Goal: Check status: Check status

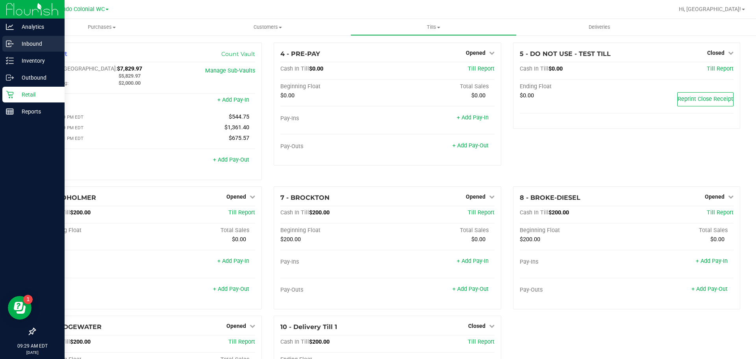
click at [13, 46] on icon at bounding box center [10, 44] width 8 height 8
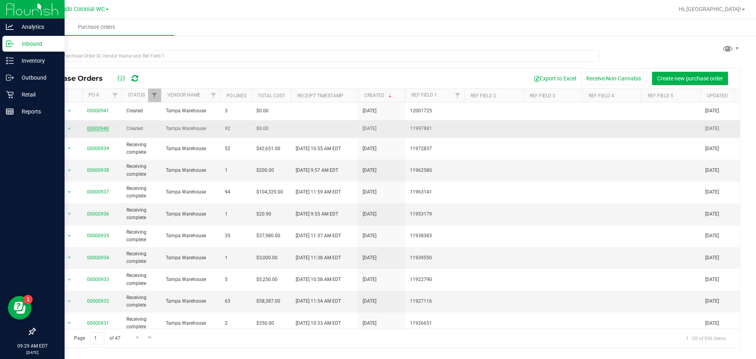
click at [94, 128] on link "00000940" at bounding box center [98, 129] width 22 height 6
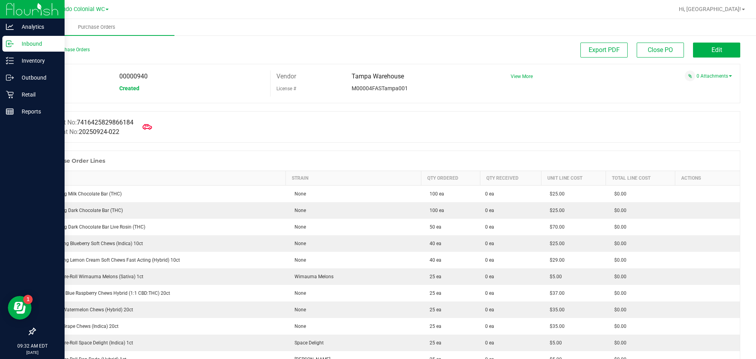
click at [221, 51] on div "Export PDF Close PO Edit" at bounding box center [475, 50] width 529 height 15
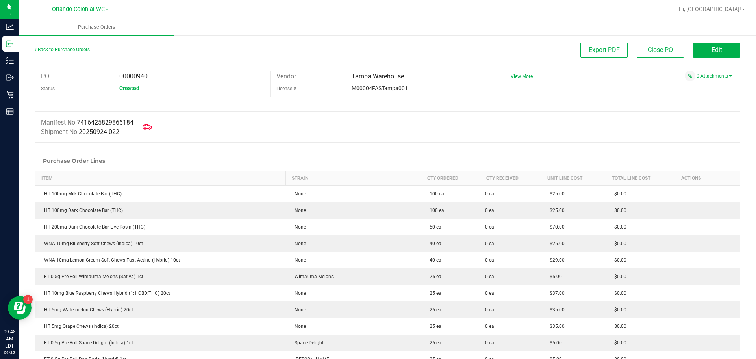
click at [47, 49] on link "Back to Purchase Orders" at bounding box center [62, 50] width 55 height 6
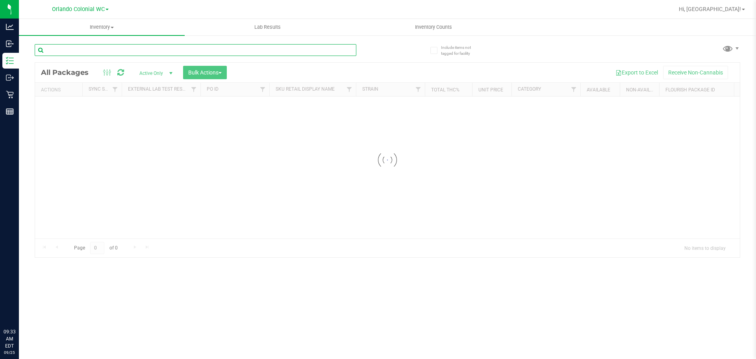
click at [183, 51] on input "text" at bounding box center [196, 50] width 322 height 12
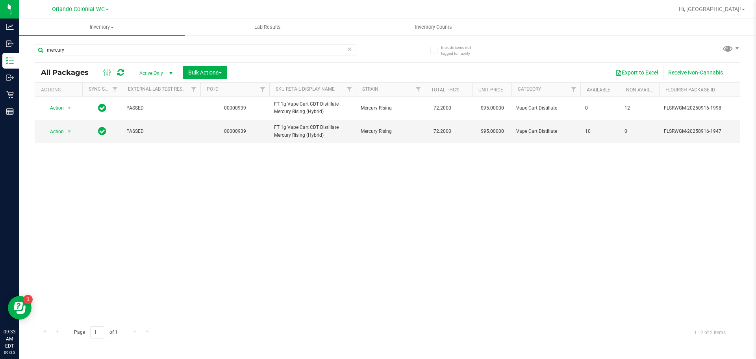
click at [347, 343] on div "Inventory All packages All inventory Waste log Create inventory Lab Results Inv…" at bounding box center [387, 189] width 737 height 340
click at [120, 49] on input "mercury" at bounding box center [196, 50] width 322 height 12
click at [121, 50] on input "mercury" at bounding box center [196, 50] width 322 height 12
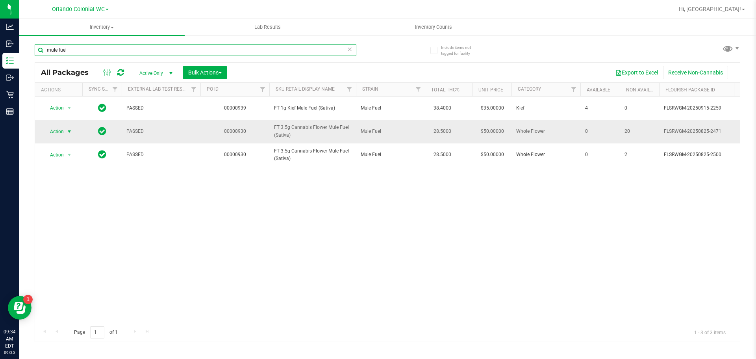
type input "mule fuel"
click at [55, 130] on span "Action" at bounding box center [53, 131] width 21 height 11
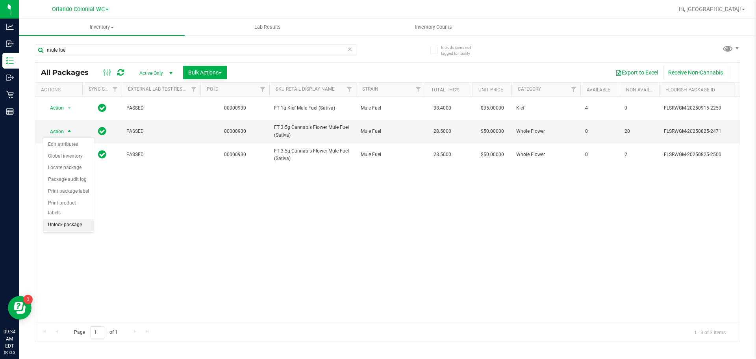
click at [65, 219] on li "Unlock package" at bounding box center [68, 225] width 50 height 12
click at [151, 61] on div "mule fuel" at bounding box center [196, 53] width 322 height 18
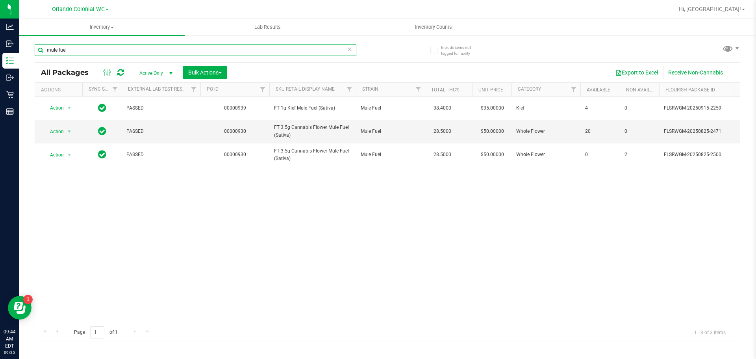
click at [148, 54] on input "mule fuel" at bounding box center [196, 50] width 322 height 12
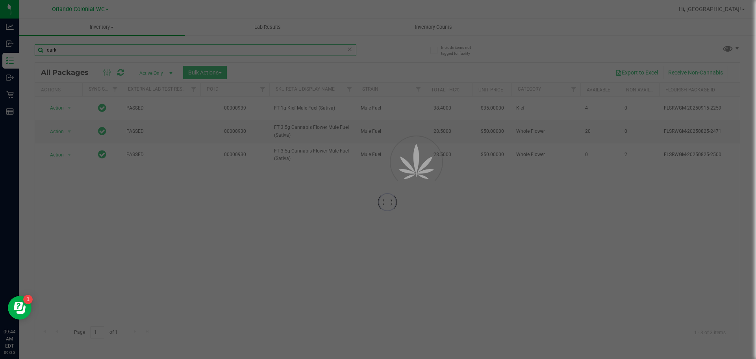
type input "dark"
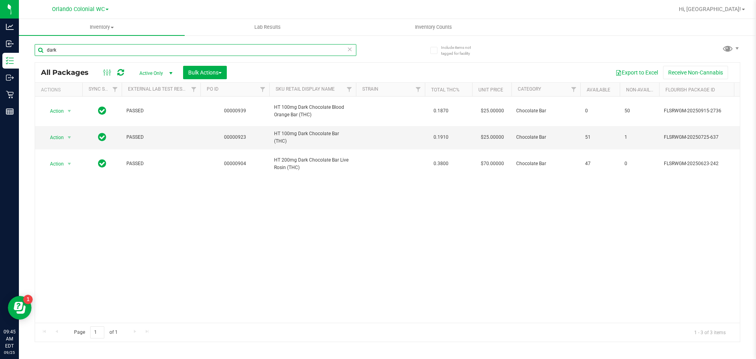
click at [90, 48] on input "dark" at bounding box center [196, 50] width 322 height 12
click at [89, 48] on input "dark" at bounding box center [196, 50] width 322 height 12
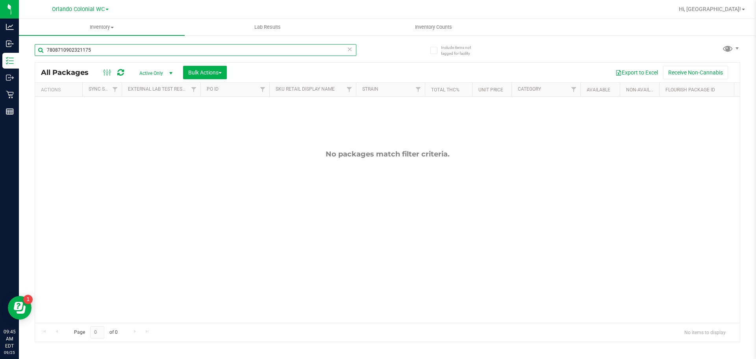
click at [125, 51] on input "7808710902321175" at bounding box center [196, 50] width 322 height 12
type input "7808710902321175"
click at [155, 71] on span "Active Only" at bounding box center [154, 73] width 43 height 11
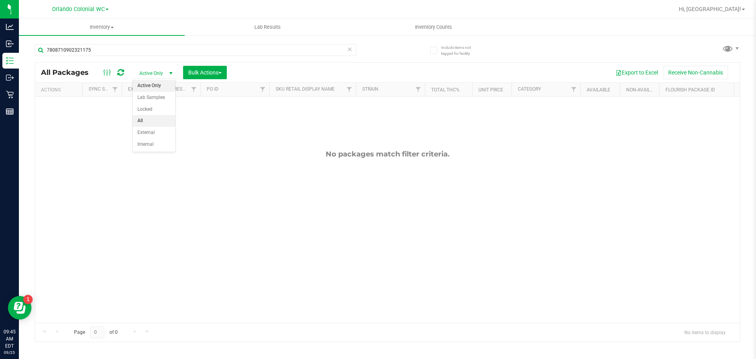
click at [146, 121] on li "All" at bounding box center [154, 121] width 43 height 12
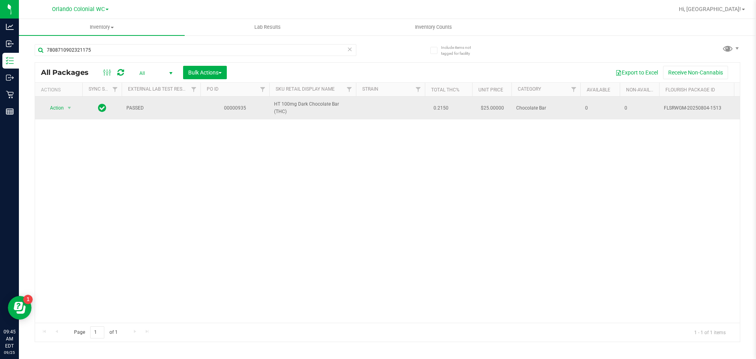
click at [65, 101] on td "Action Action Adjust qty Edit attributes Global inventory Locate package Packag…" at bounding box center [58, 107] width 47 height 23
click at [61, 107] on span "Action" at bounding box center [53, 107] width 21 height 11
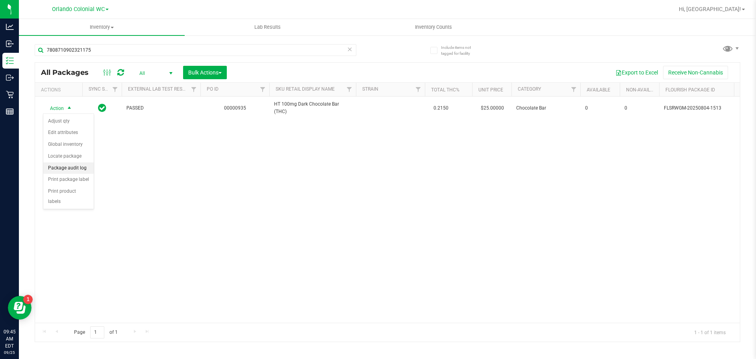
click at [71, 168] on li "Package audit log" at bounding box center [68, 168] width 50 height 12
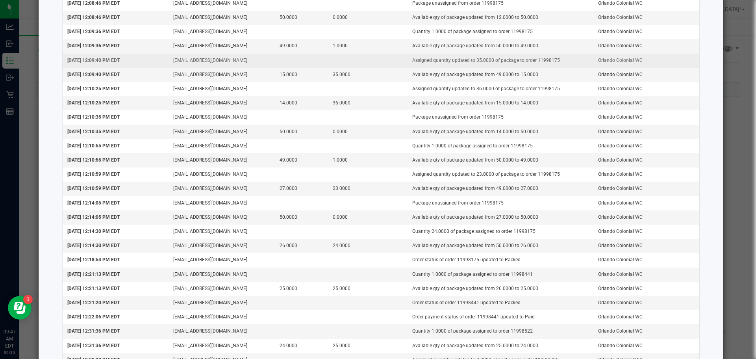
scroll to position [1221, 0]
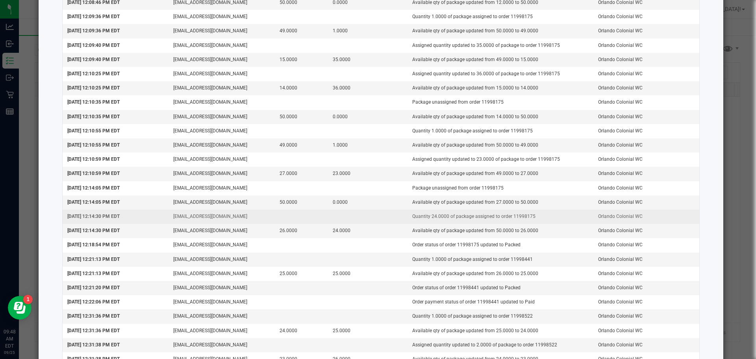
click at [526, 214] on td "Quantity 24.0000 of package assigned to order 11998175" at bounding box center [501, 217] width 186 height 14
click at [519, 215] on td "Quantity 24.0000 of package assigned to order 11998175" at bounding box center [501, 217] width 186 height 14
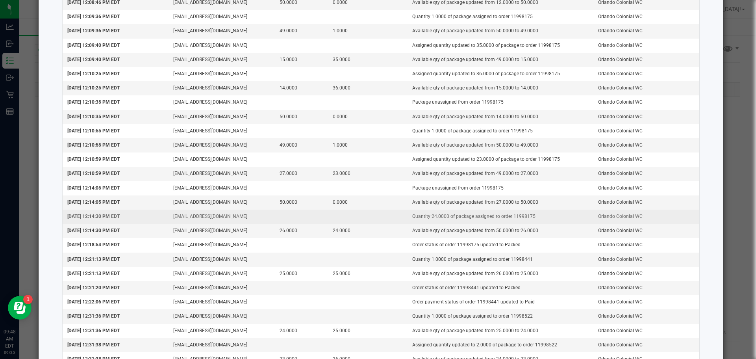
click at [519, 215] on td "Quantity 24.0000 of package assigned to order 11998175" at bounding box center [501, 217] width 186 height 14
click at [518, 216] on td "Quantity 24.0000 of package assigned to order 11998175" at bounding box center [501, 217] width 186 height 14
click at [543, 219] on td "Quantity 24.0000 of package assigned to order 11998175" at bounding box center [501, 217] width 186 height 14
click at [514, 221] on td "Quantity 24.0000 of package assigned to order 11998175" at bounding box center [501, 217] width 186 height 14
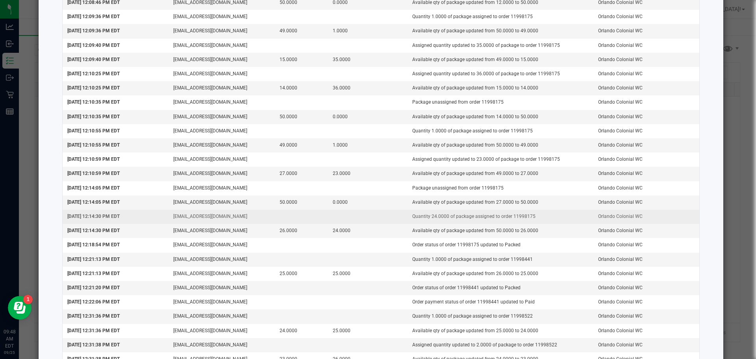
click at [514, 221] on td "Quantity 24.0000 of package assigned to order 11998175" at bounding box center [501, 217] width 186 height 14
copy td "11998175"
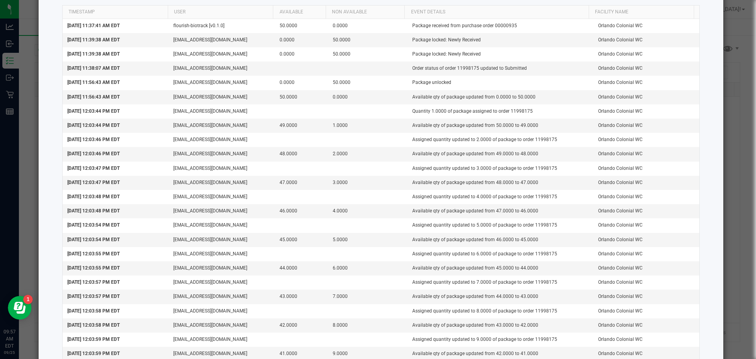
scroll to position [0, 0]
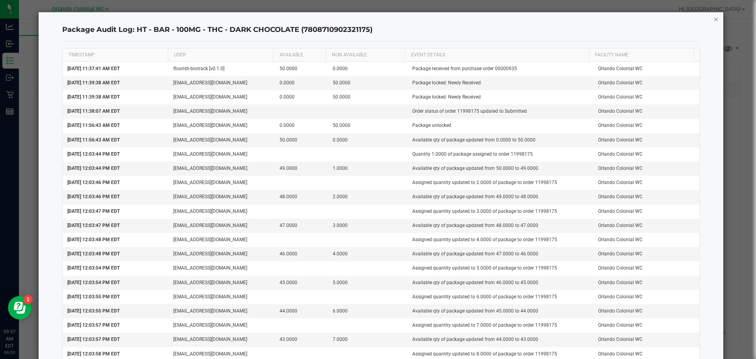
click at [714, 18] on icon "button" at bounding box center [717, 18] width 6 height 9
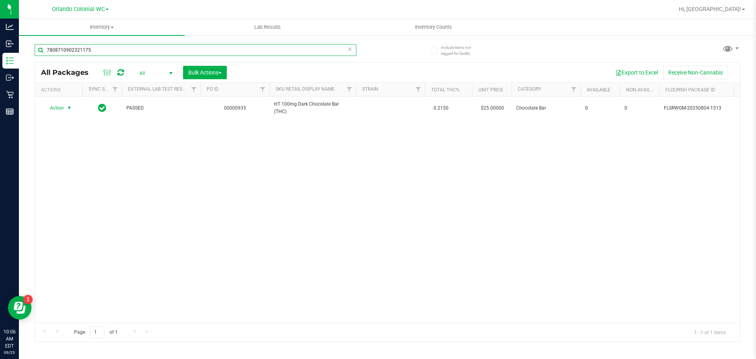
click at [115, 45] on input "7808710902321175" at bounding box center [196, 50] width 322 height 12
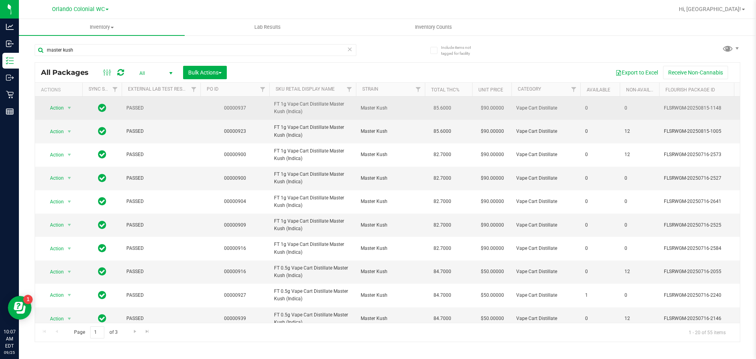
click at [277, 108] on span "FT 1g Vape Cart Distillate Master Kush (Indica)" at bounding box center [312, 107] width 77 height 15
click at [278, 108] on span "FT 1g Vape Cart Distillate Master Kush (Indica)" at bounding box center [312, 107] width 77 height 15
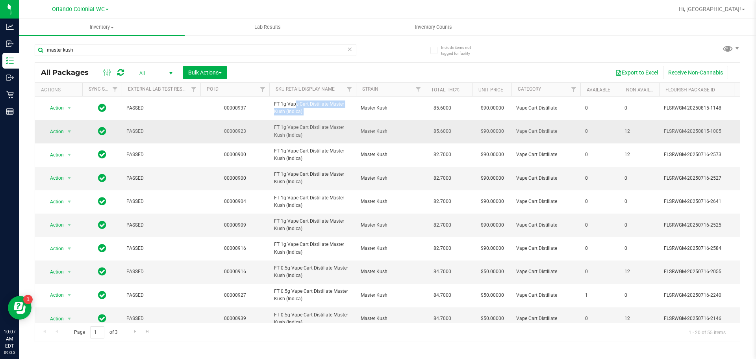
copy tr "FT 1g Vape Cart Distillate Master Kush (Indica)"
click at [253, 56] on input "master kush" at bounding box center [196, 50] width 322 height 12
click at [252, 56] on input "master kush" at bounding box center [196, 50] width 322 height 12
paste input "FT 1g Vape Cart Distillate Master Kush (Indica)"
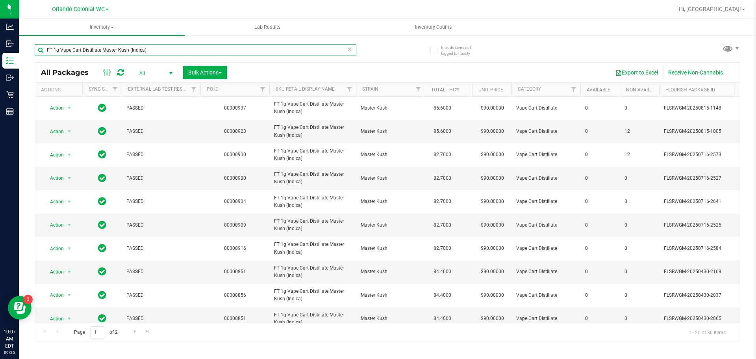
type input "FT 1g Vape Cart Distillate Master Kush (Indica)"
click at [156, 74] on span "All" at bounding box center [154, 73] width 43 height 11
click at [164, 88] on li "Active Only" at bounding box center [154, 86] width 43 height 12
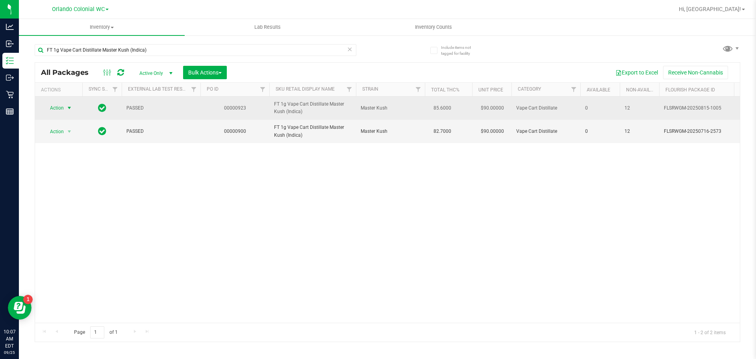
click at [63, 107] on span "Action" at bounding box center [53, 107] width 21 height 11
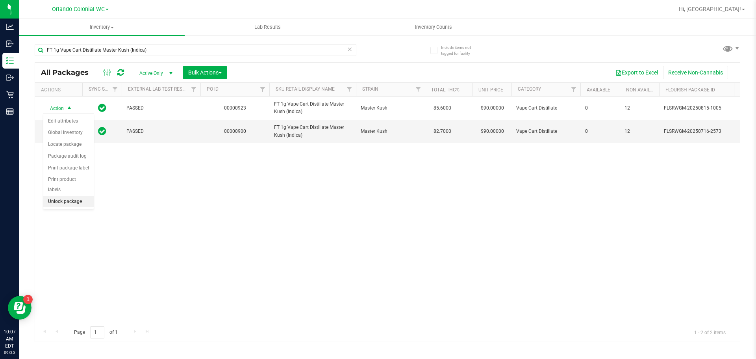
click at [64, 196] on li "Unlock package" at bounding box center [68, 202] width 50 height 12
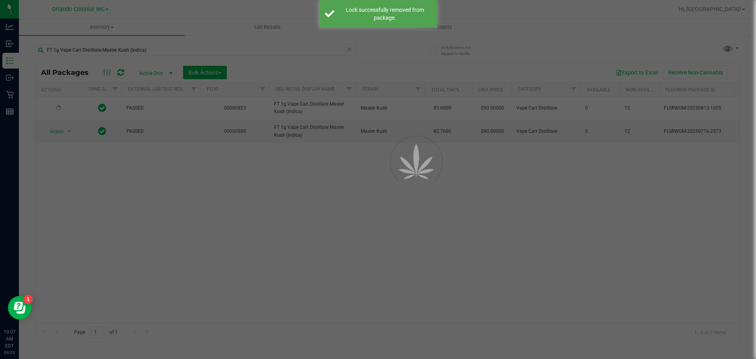
click at [169, 52] on div at bounding box center [378, 179] width 756 height 359
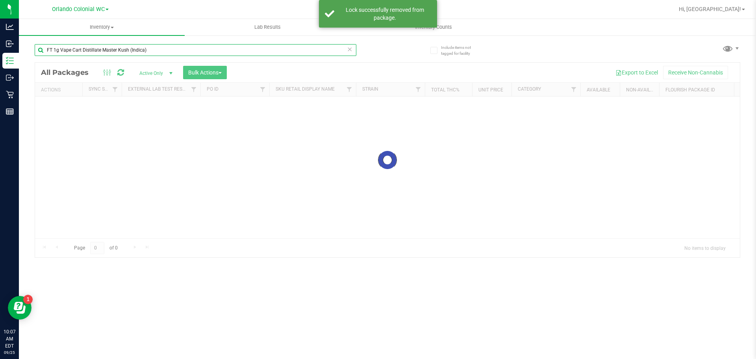
click at [169, 51] on input "FT 1g Vape Cart Distillate Master Kush (Indica)" at bounding box center [196, 50] width 322 height 12
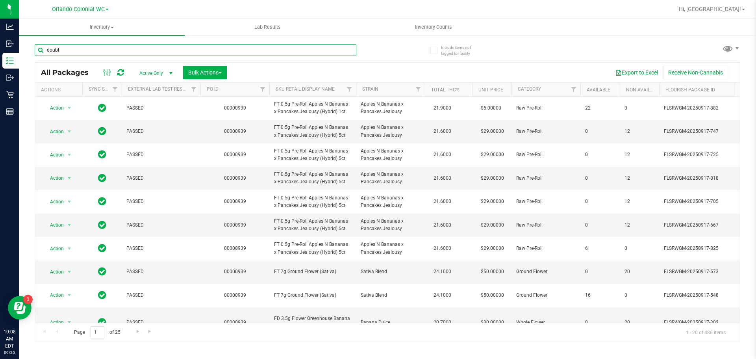
type input "double"
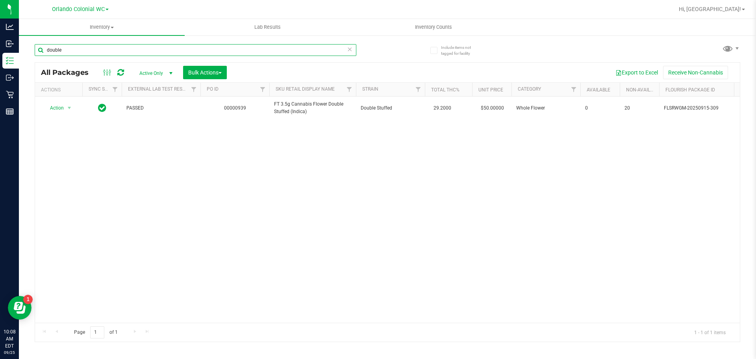
click at [75, 45] on input "double" at bounding box center [196, 50] width 322 height 12
type input "reckless driver"
click at [552, 202] on div "Action Action Edit attributes Global inventory Locate package Package audit log…" at bounding box center [387, 209] width 705 height 226
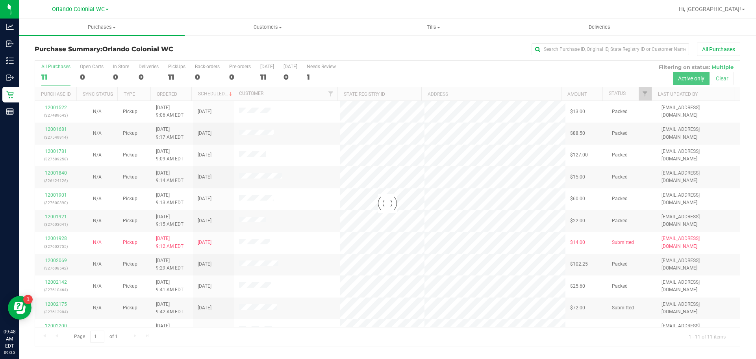
click at [722, 83] on div at bounding box center [387, 203] width 705 height 285
click at [723, 78] on button "Clear" at bounding box center [722, 78] width 23 height 13
click at [630, 48] on input "text" at bounding box center [611, 49] width 158 height 12
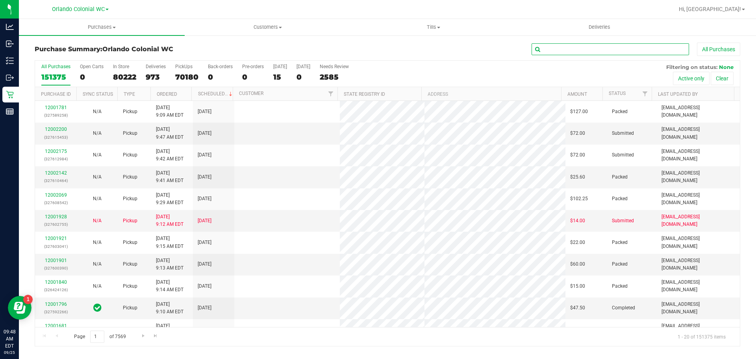
paste input "11998175"
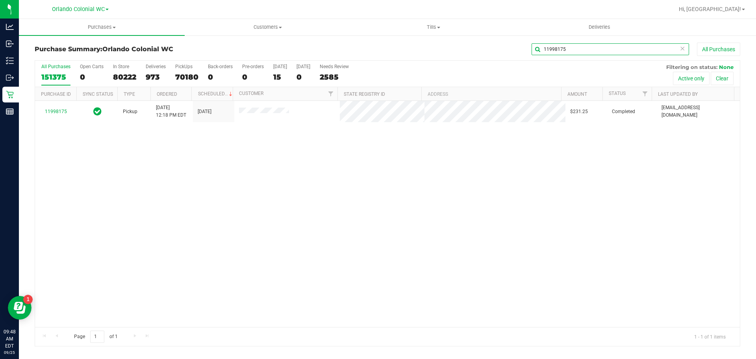
type input "11998175"
drag, startPoint x: 681, startPoint y: 50, endPoint x: 648, endPoint y: 44, distance: 33.2
click at [680, 49] on icon at bounding box center [683, 47] width 6 height 9
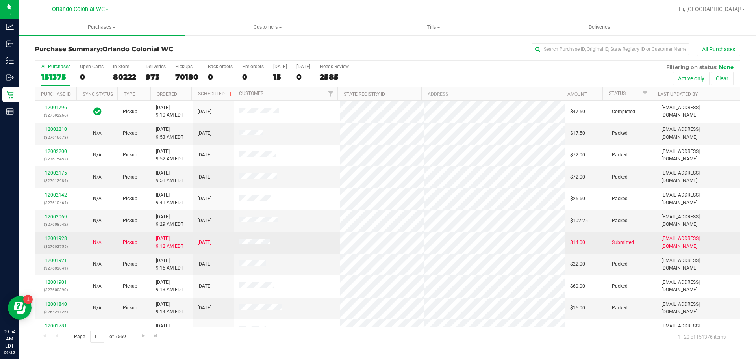
click at [62, 238] on link "12001928" at bounding box center [56, 239] width 22 height 6
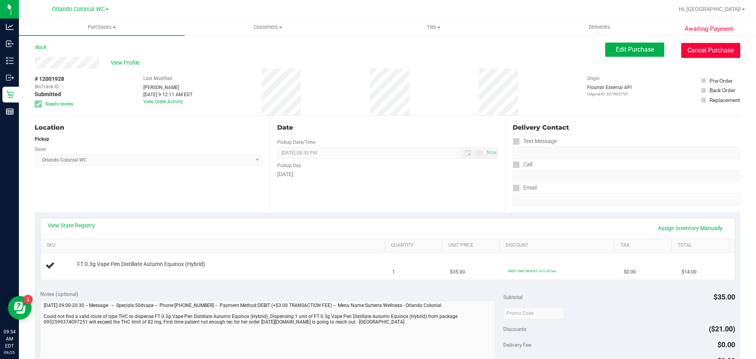
click at [685, 54] on button "Cancel Purchase" at bounding box center [710, 50] width 59 height 15
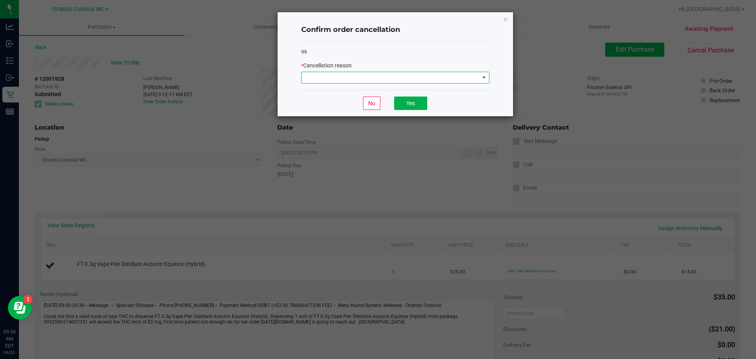
click at [338, 76] on span at bounding box center [391, 77] width 178 height 11
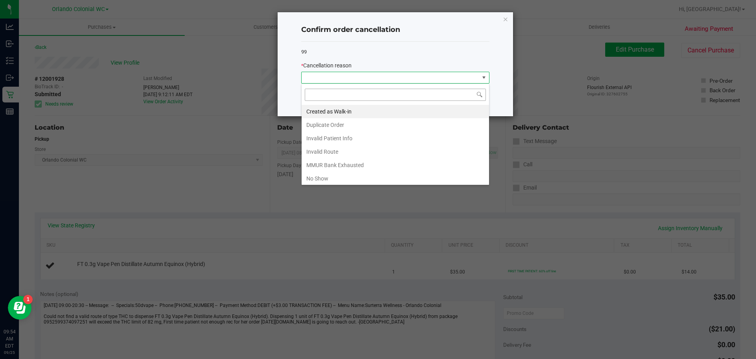
scroll to position [12, 188]
drag, startPoint x: 355, startPoint y: 163, endPoint x: 361, endPoint y: 158, distance: 7.6
click at [355, 163] on li "MMUR Bank Exhausted" at bounding box center [395, 164] width 187 height 13
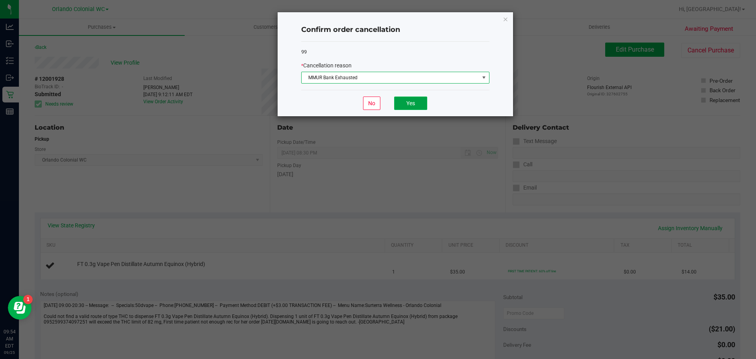
click at [416, 108] on button "Yes" at bounding box center [410, 102] width 33 height 13
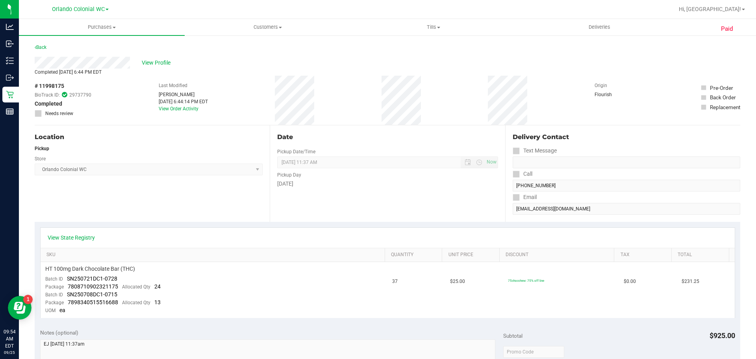
drag, startPoint x: 321, startPoint y: 136, endPoint x: 255, endPoint y: 109, distance: 71.7
click at [319, 131] on div "Date Pickup Date/Time [DATE] Now [DATE] 11:37 AM Now Pickup Day [DATE]" at bounding box center [387, 173] width 235 height 96
click at [170, 67] on div "View Profile" at bounding box center [388, 63] width 706 height 12
click at [158, 64] on span "View Profile" at bounding box center [158, 63] width 32 height 8
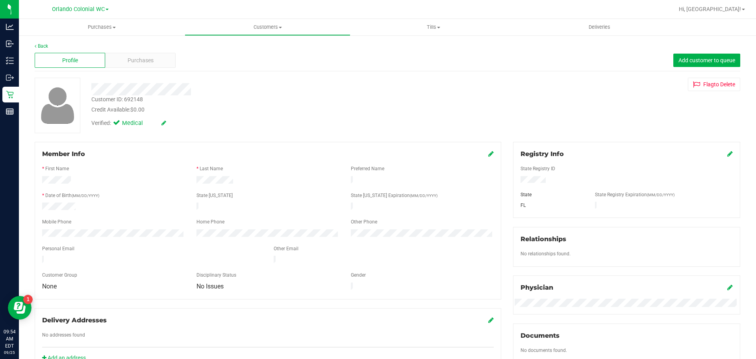
click at [124, 109] on div "Credit Available: $0.00" at bounding box center [264, 110] width 347 height 8
click at [125, 100] on div "Customer ID: 692148" at bounding box center [117, 99] width 52 height 8
copy div "Customer ID: 692148"
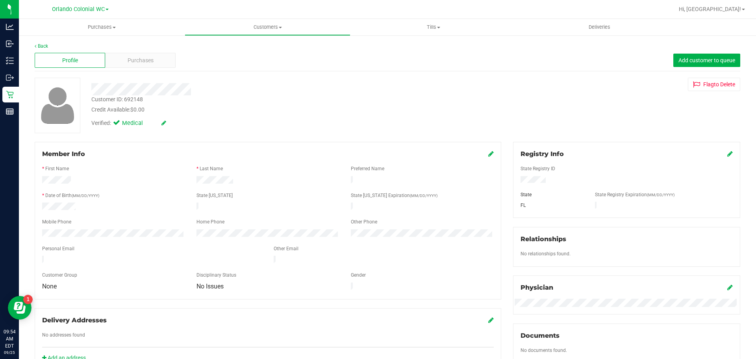
click at [525, 56] on div "Profile Purchases Add customer to queue" at bounding box center [388, 61] width 706 height 22
click at [537, 102] on div "Customer ID: 692148 Credit Available: $0.00 Verified: Medical Flag to [GEOGRAPH…" at bounding box center [388, 106] width 718 height 56
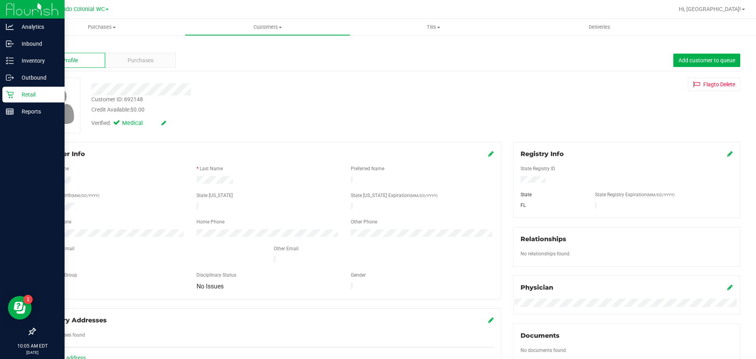
click at [3, 97] on div "Retail" at bounding box center [33, 95] width 62 height 16
